Goal: Navigation & Orientation: Find specific page/section

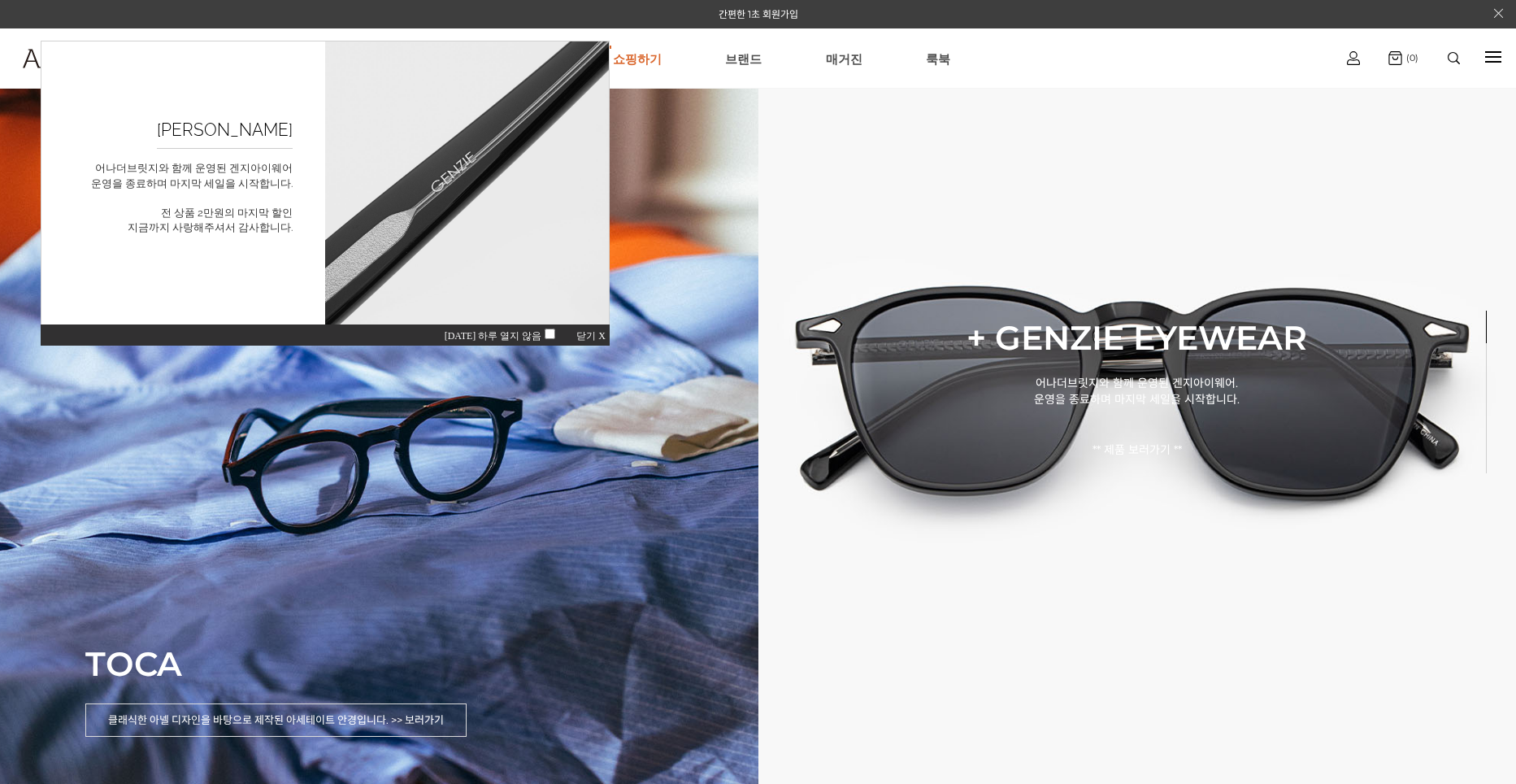
click at [574, 340] on div "오늘 하루 열지 않음 닫기 X" at bounding box center [325, 334] width 569 height 22
click at [594, 338] on span "닫기 X" at bounding box center [591, 335] width 29 height 11
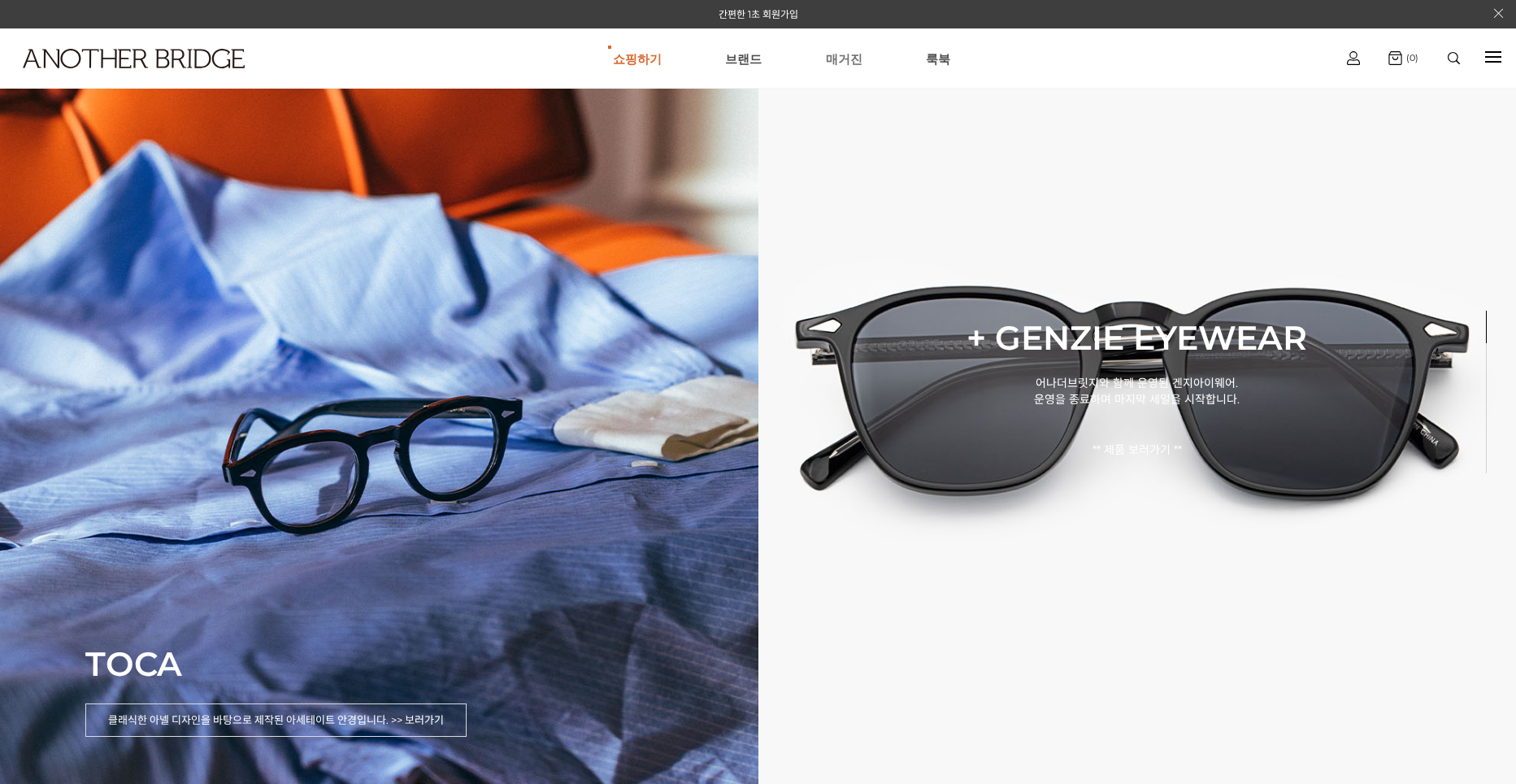
click at [845, 61] on link "매거진" at bounding box center [844, 58] width 37 height 59
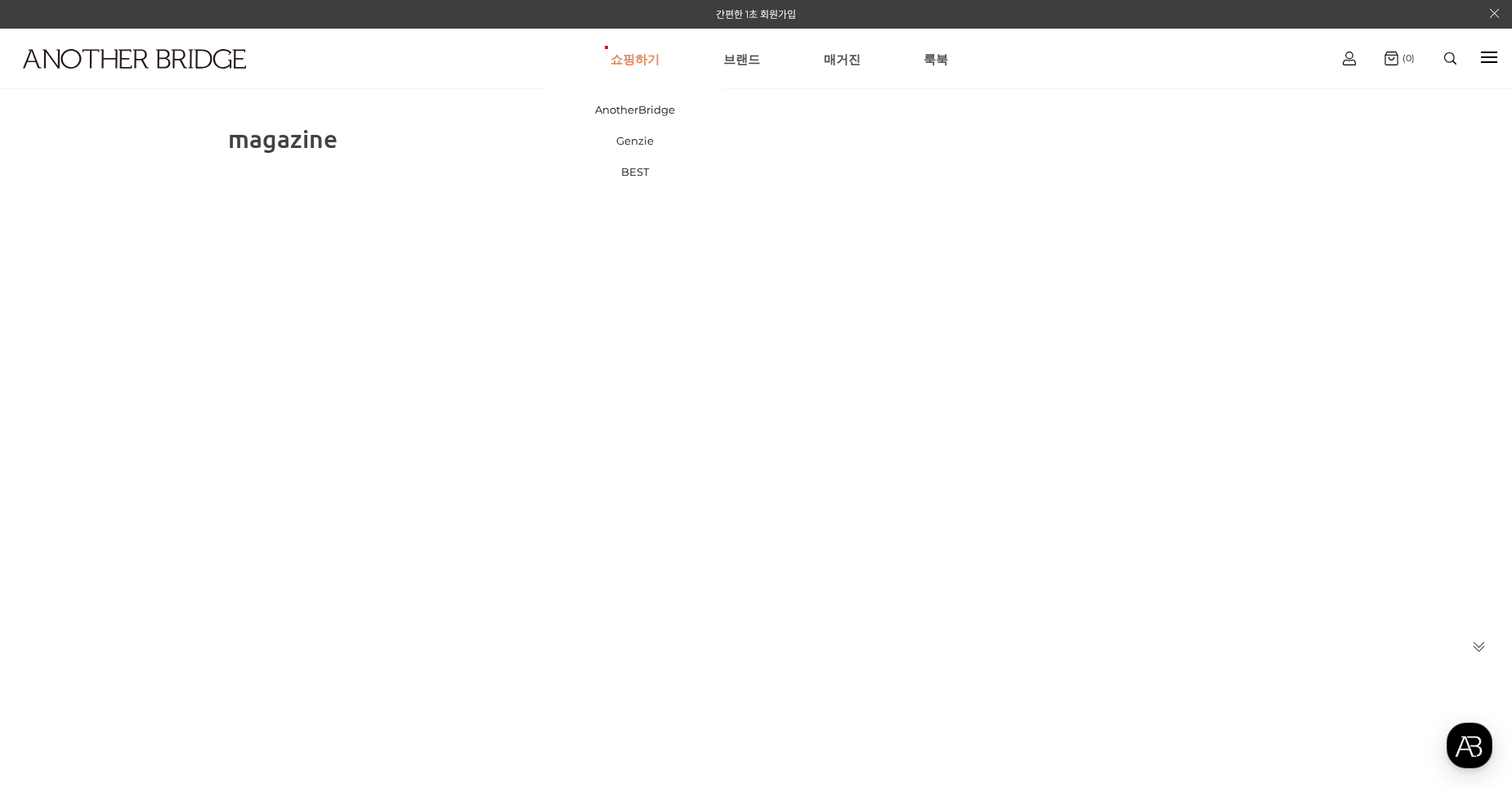
click at [657, 61] on link "쇼핑하기" at bounding box center [635, 58] width 49 height 59
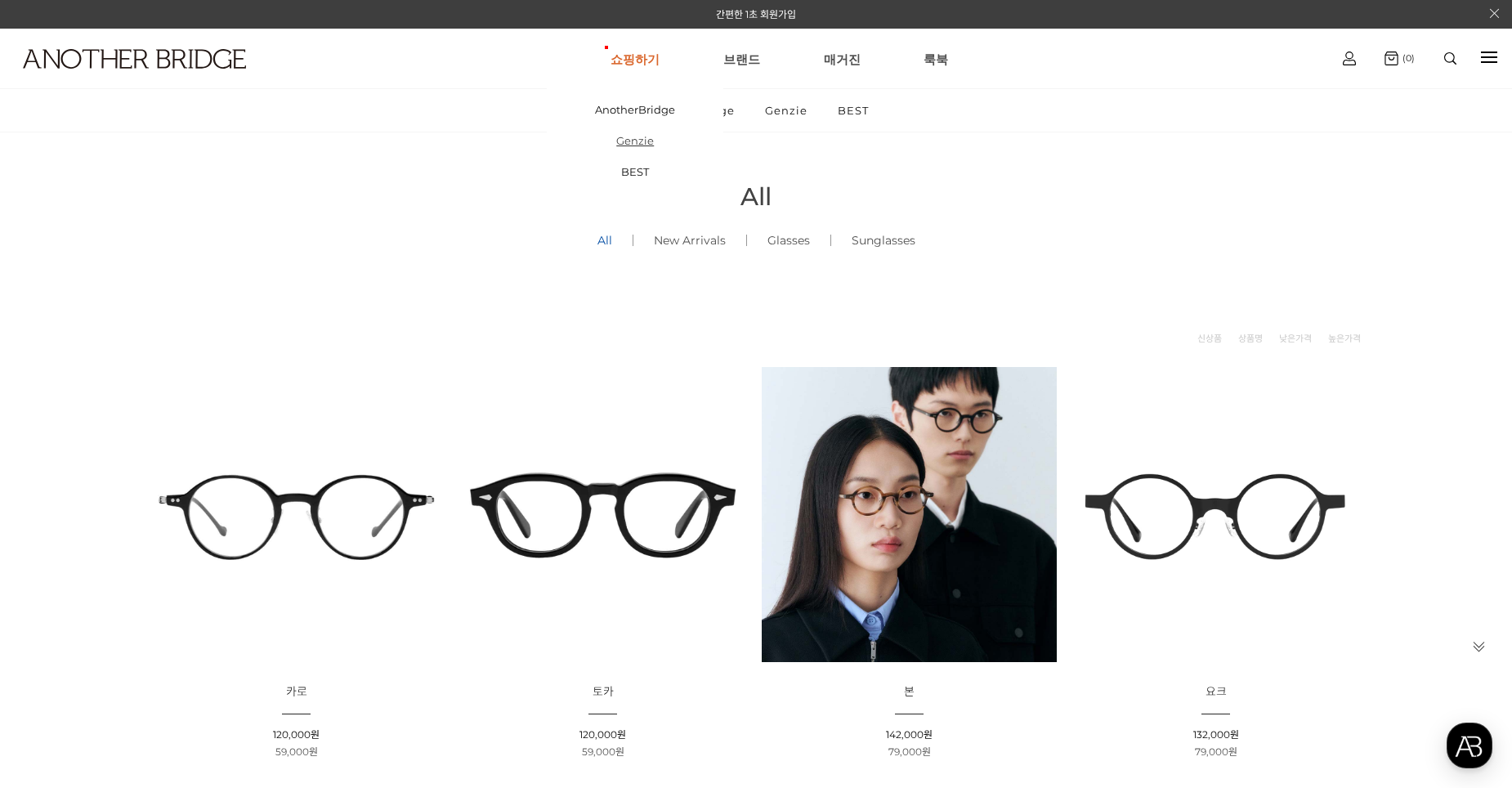
click at [641, 142] on link "Genzie" at bounding box center [635, 141] width 177 height 31
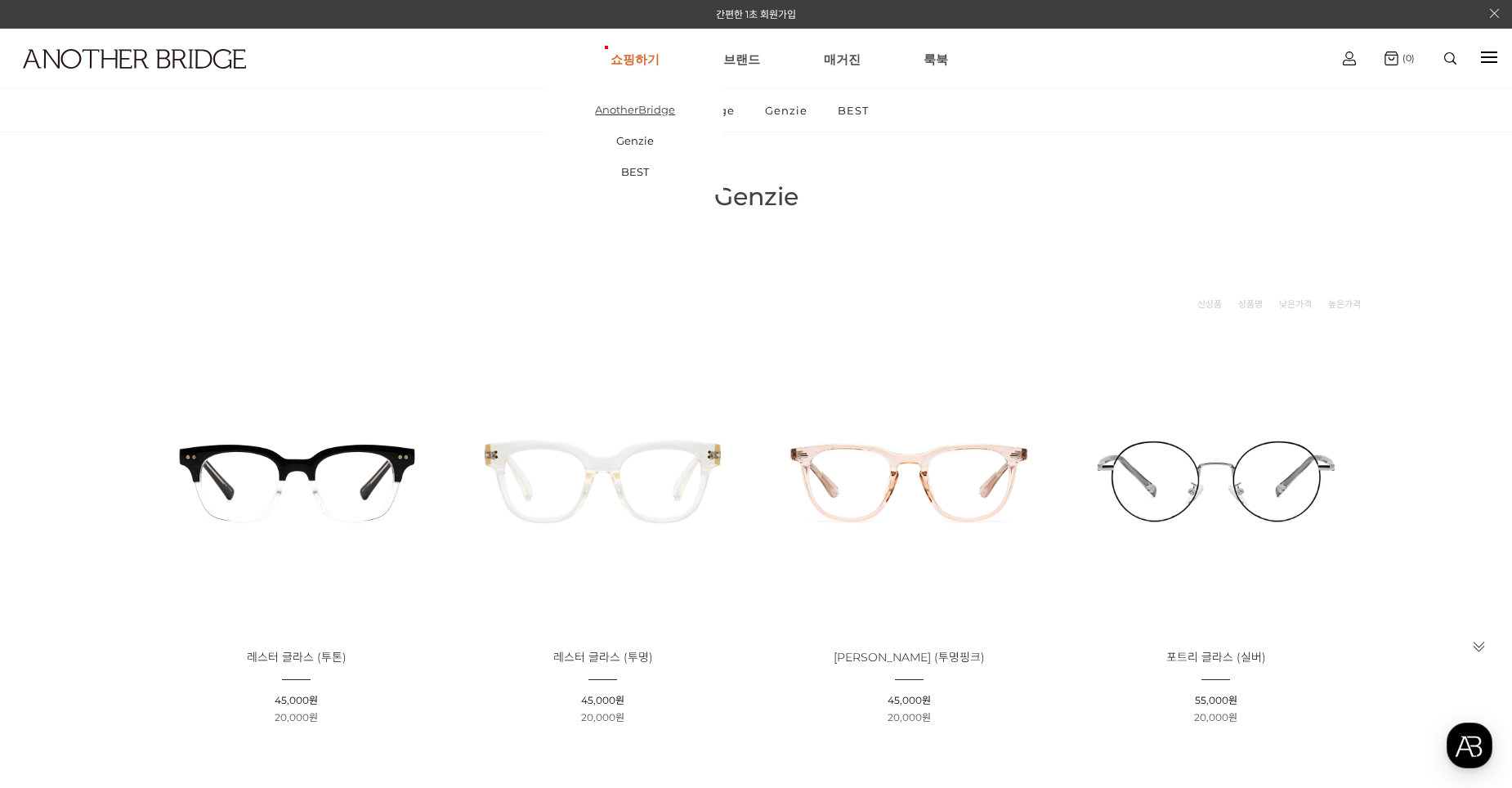
click at [641, 115] on link "AnotherBridge" at bounding box center [635, 110] width 177 height 31
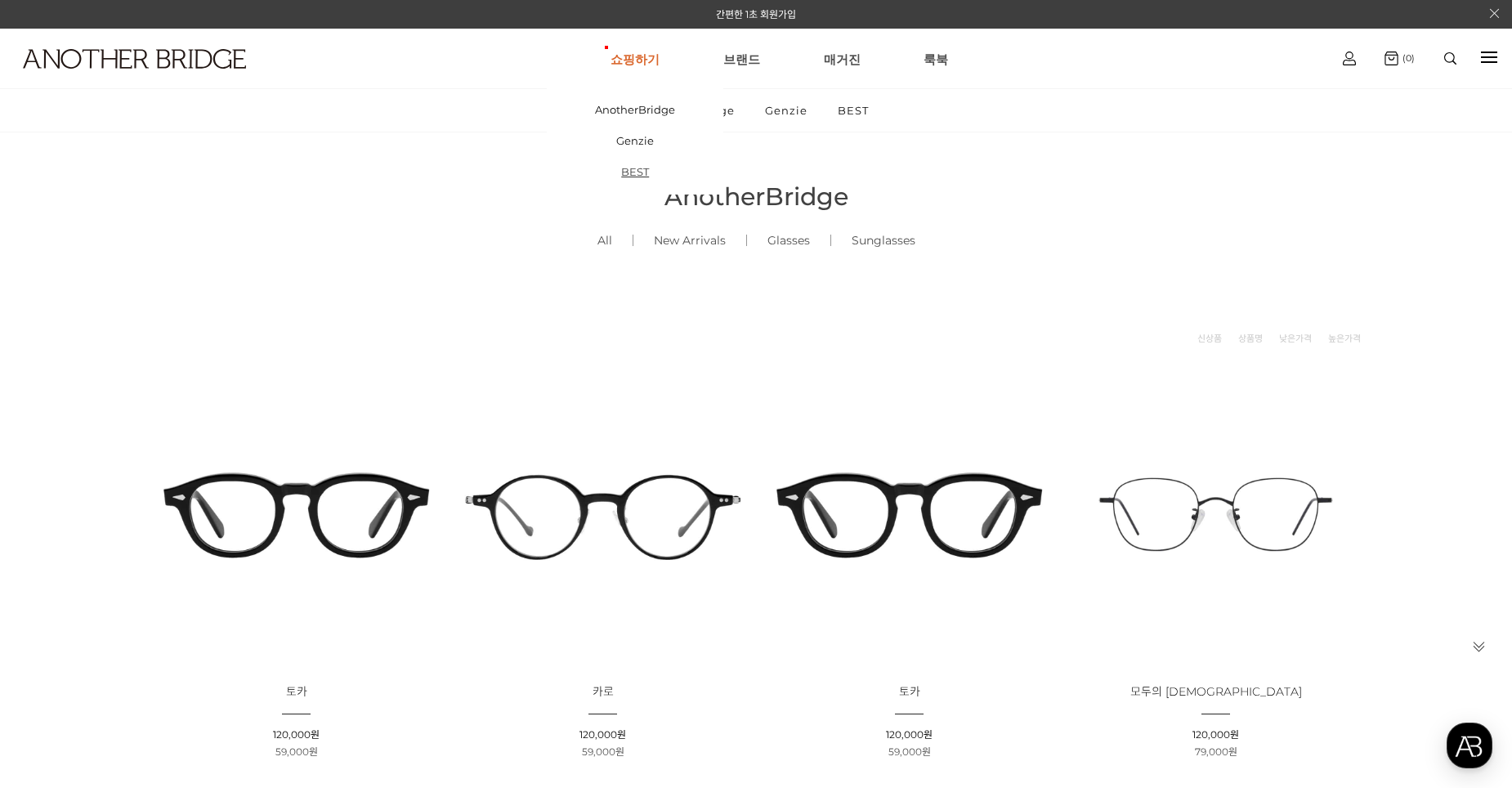
click at [645, 172] on link "BEST" at bounding box center [635, 171] width 177 height 31
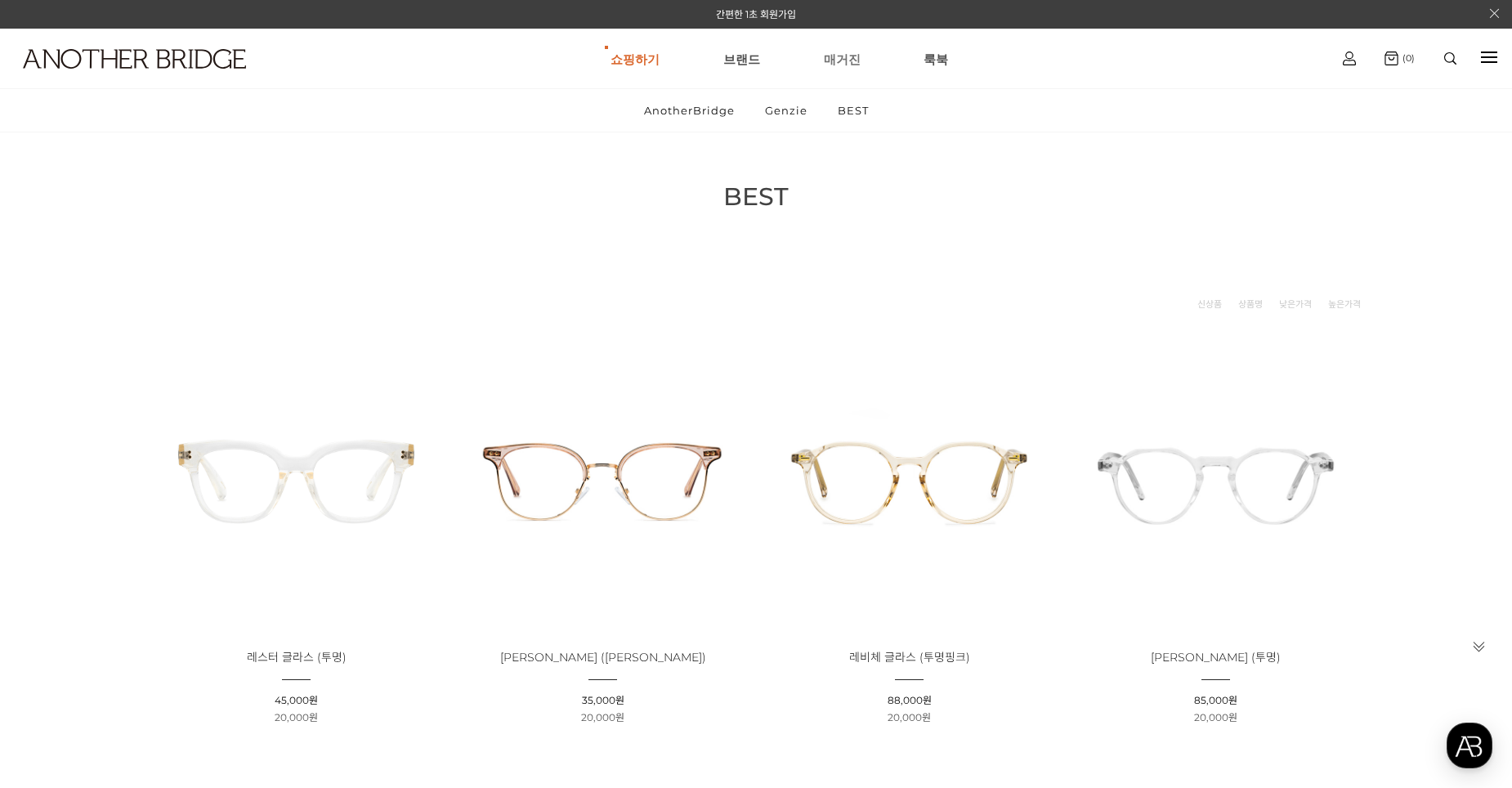
click at [840, 56] on link "매거진" at bounding box center [842, 58] width 37 height 59
